Goal: Find specific page/section: Find specific page/section

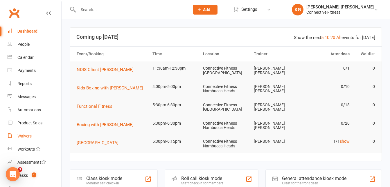
click at [27, 138] on div "Waivers" at bounding box center [24, 135] width 14 height 5
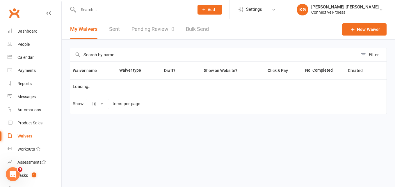
select select "100"
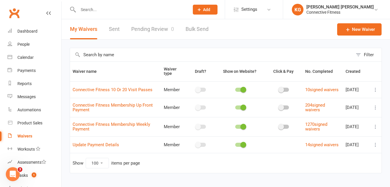
click at [161, 29] on link "Pending Review 0" at bounding box center [152, 29] width 43 height 20
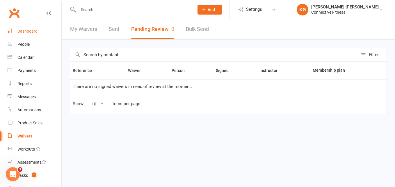
click at [30, 35] on link "Dashboard" at bounding box center [35, 31] width 54 height 13
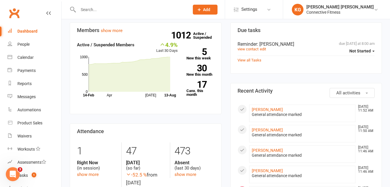
scroll to position [176, 0]
